Goal: Book appointment/travel/reservation

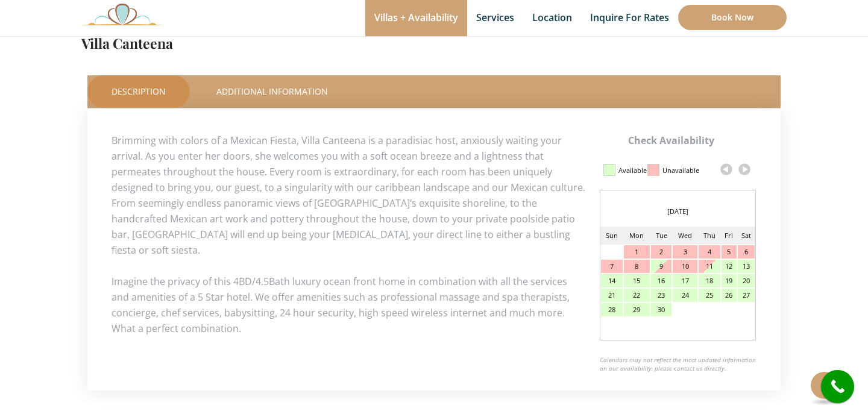
scroll to position [524, 0]
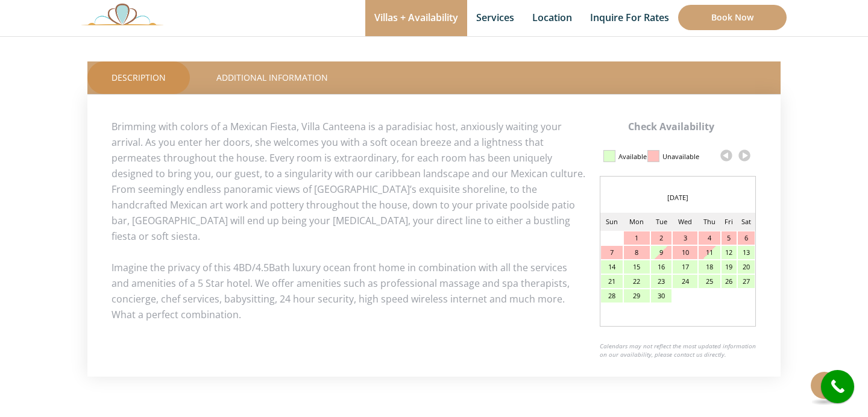
click at [745, 158] on link at bounding box center [744, 155] width 18 height 18
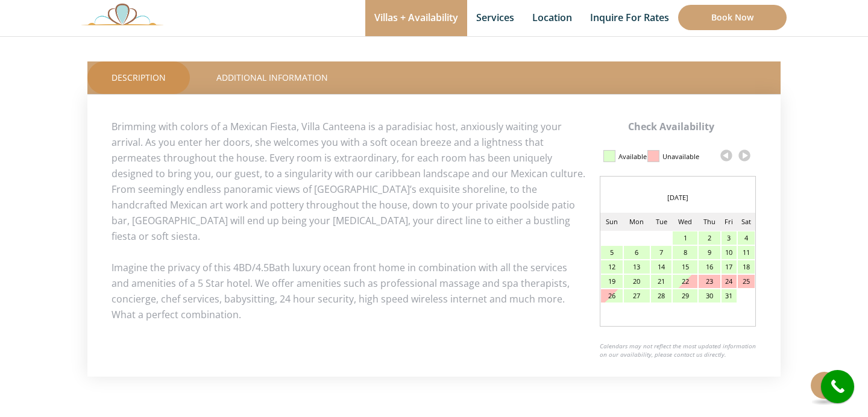
click at [745, 158] on link at bounding box center [744, 155] width 18 height 18
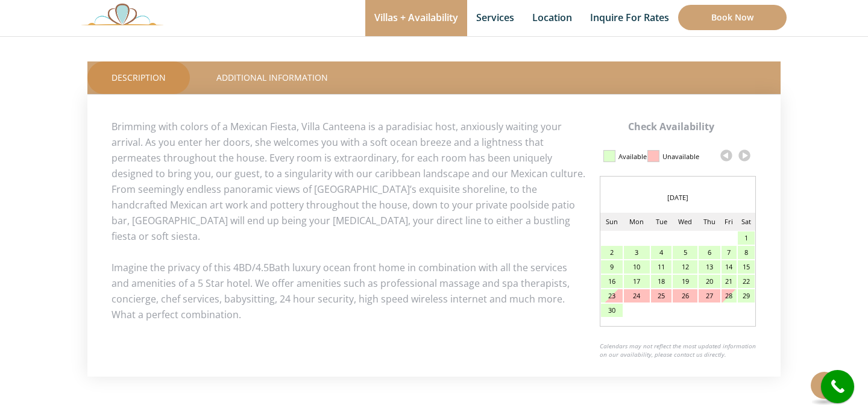
scroll to position [241, 0]
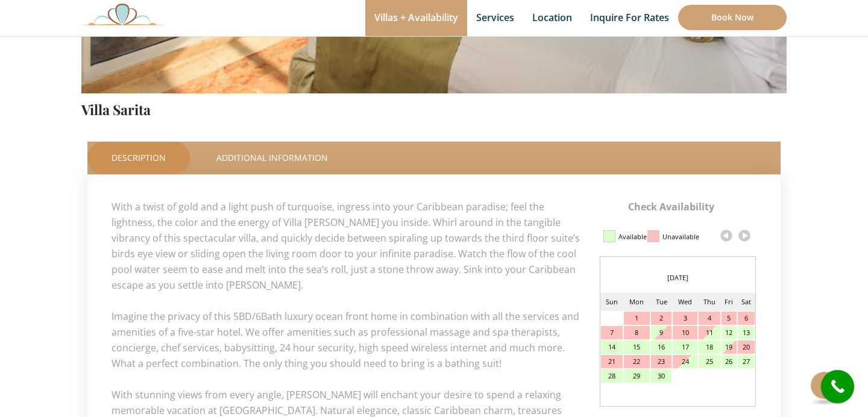
scroll to position [457, 0]
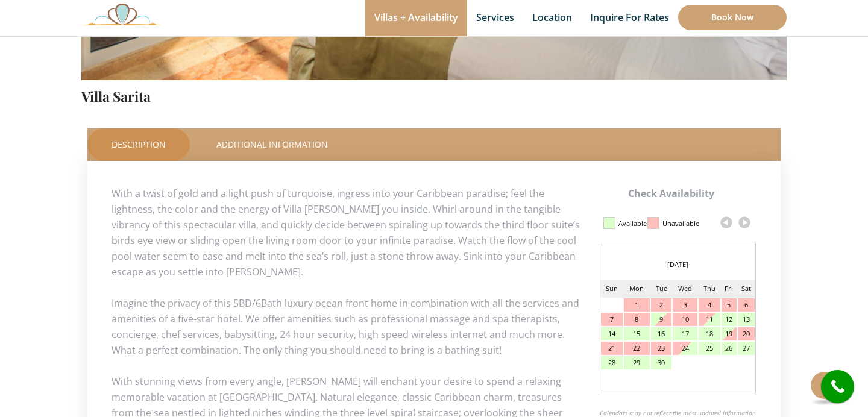
click at [740, 221] on link at bounding box center [744, 222] width 18 height 18
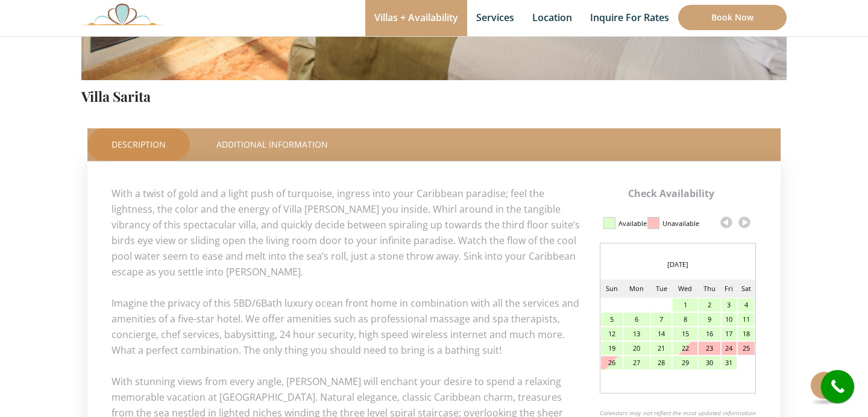
click at [743, 222] on link at bounding box center [744, 222] width 18 height 18
